Goal: Transaction & Acquisition: Purchase product/service

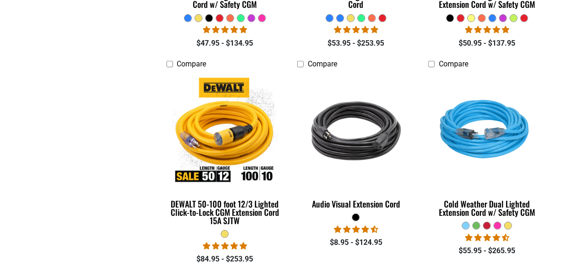
scroll to position [460, 0]
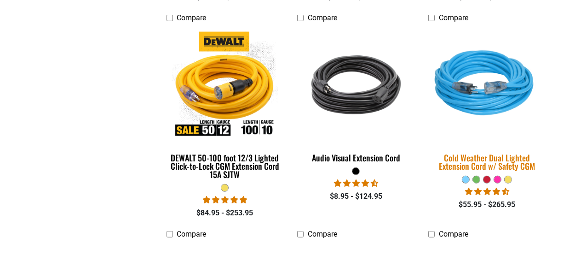
click at [492, 91] on img at bounding box center [487, 85] width 129 height 118
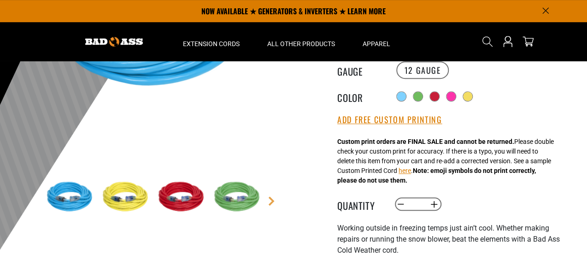
scroll to position [138, 0]
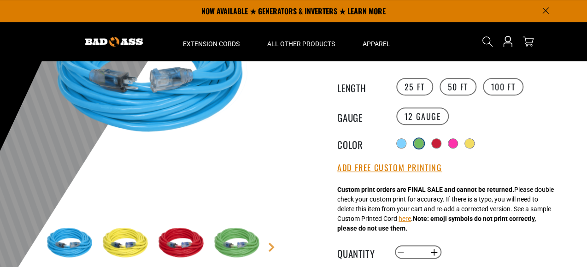
click at [420, 139] on div at bounding box center [418, 143] width 9 height 9
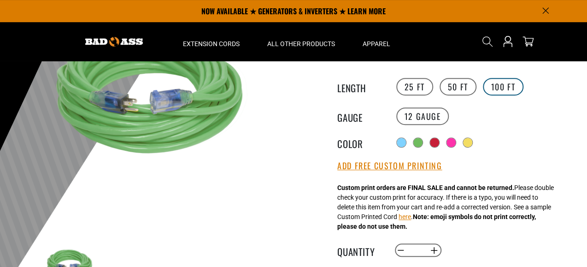
click at [515, 86] on label "100 FT" at bounding box center [503, 86] width 41 height 17
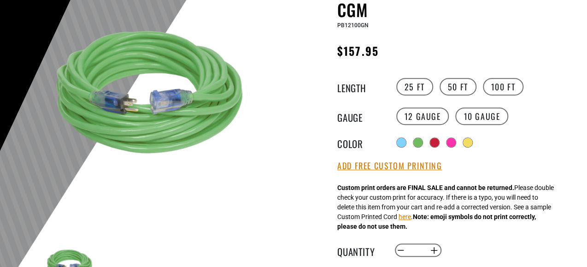
scroll to position [184, 0]
